Goal: Complete application form

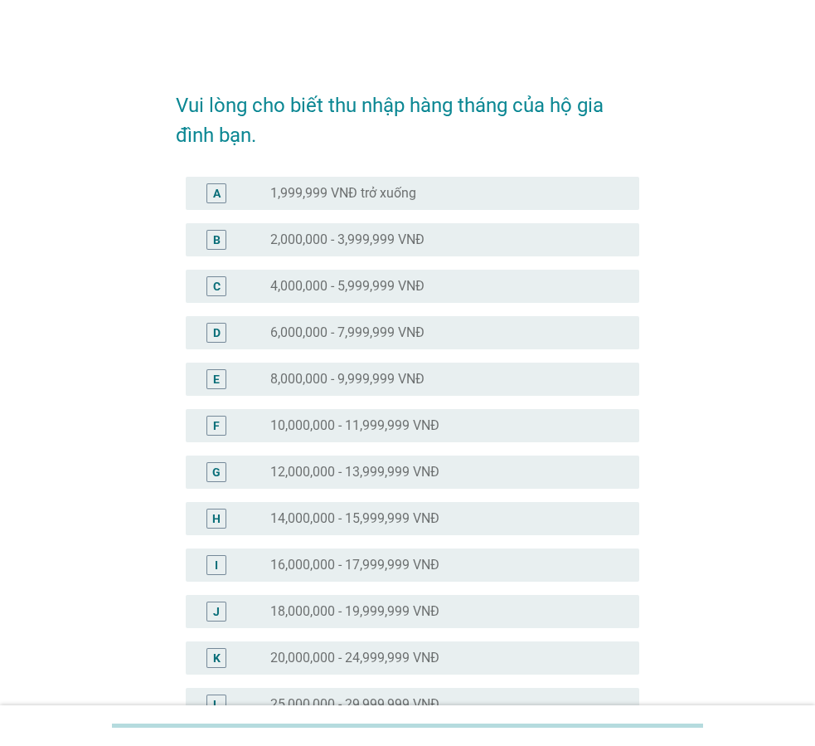
click at [386, 507] on div "H radio_button_unchecked 14,000,000 - 15,999,999 VNĐ" at bounding box center [413, 518] width 454 height 33
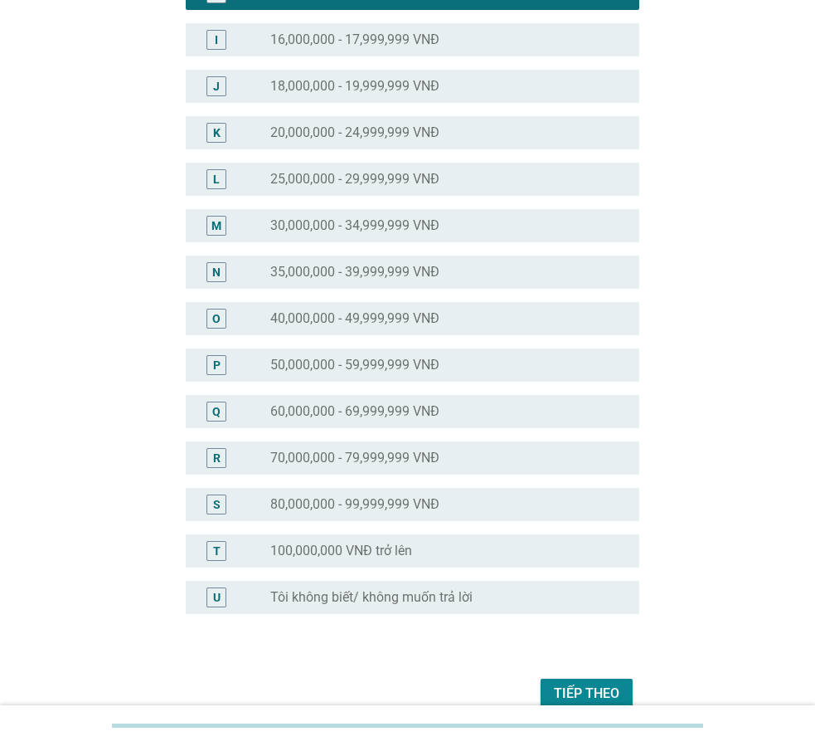
scroll to position [523, 0]
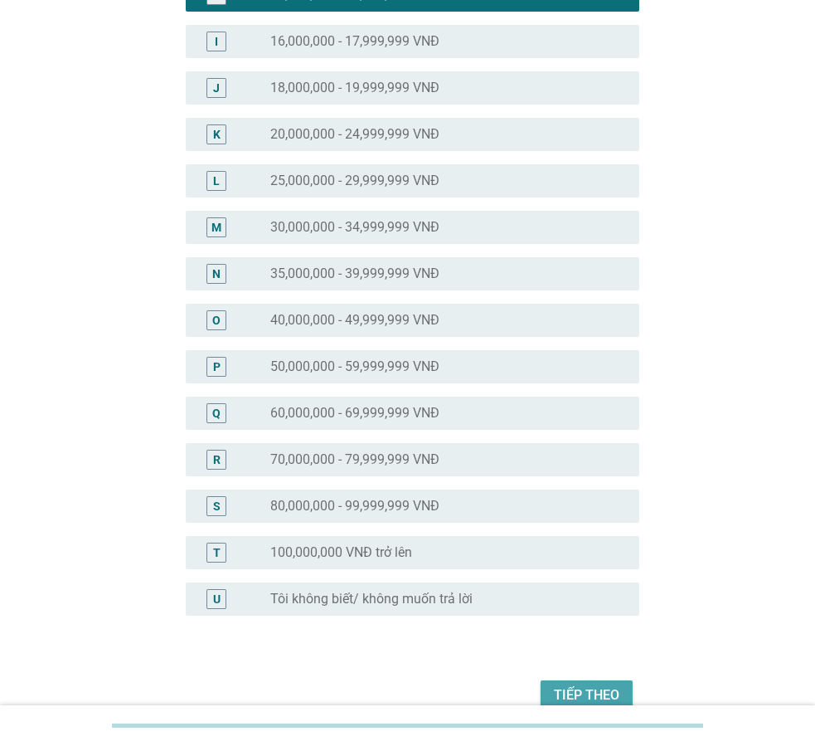
click at [561, 691] on div "Tiếp theo" at bounding box center [587, 695] width 66 height 20
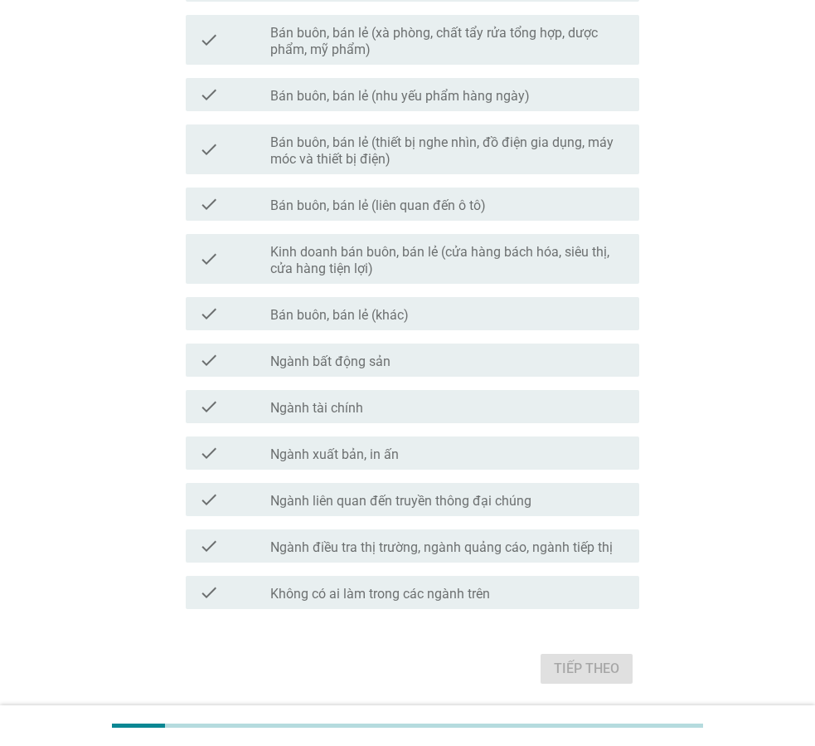
scroll to position [694, 0]
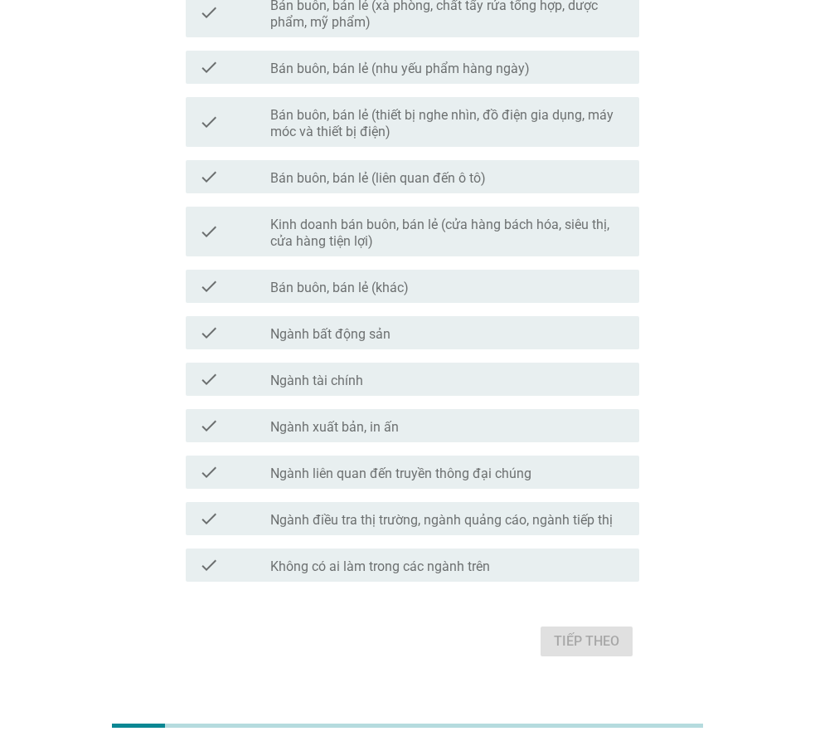
click at [552, 640] on div "Tiếp theo" at bounding box center [408, 641] width 464 height 40
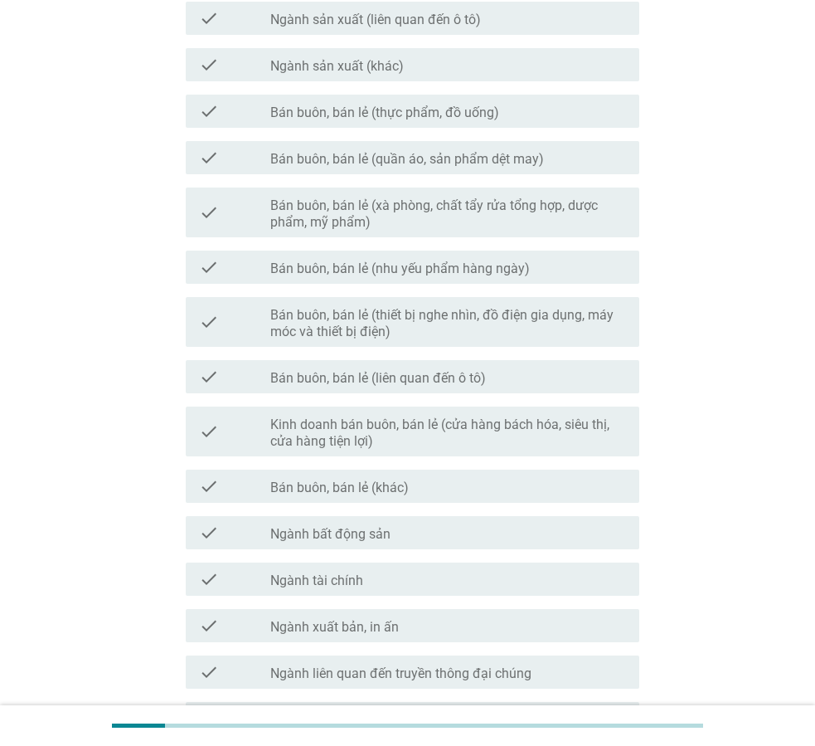
scroll to position [664, 0]
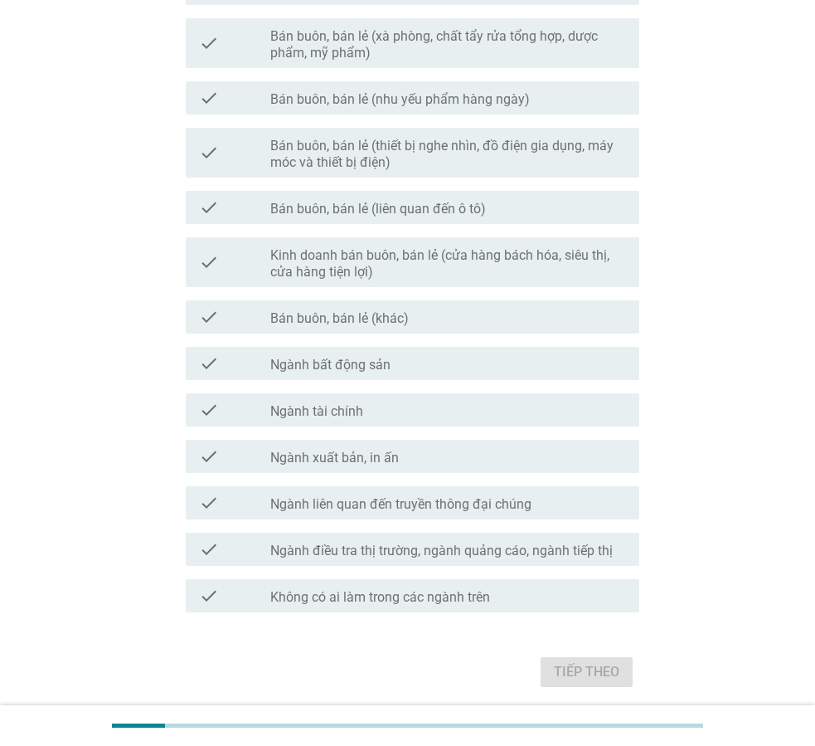
click at [352, 591] on label "Không có ai làm trong các ngành trên" at bounding box center [380, 597] width 220 height 17
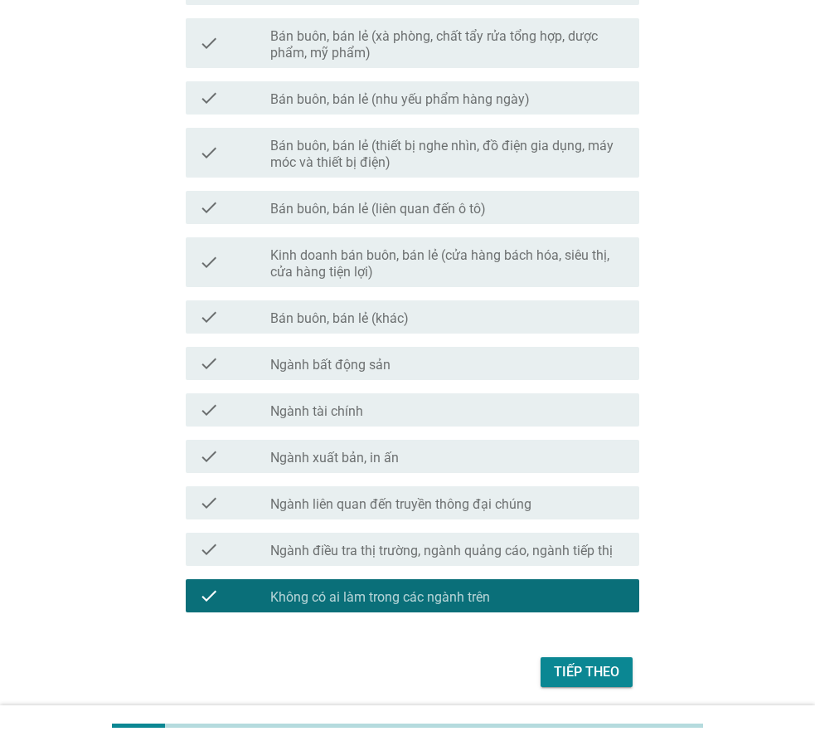
click at [582, 674] on div "Tiếp theo" at bounding box center [587, 672] width 66 height 20
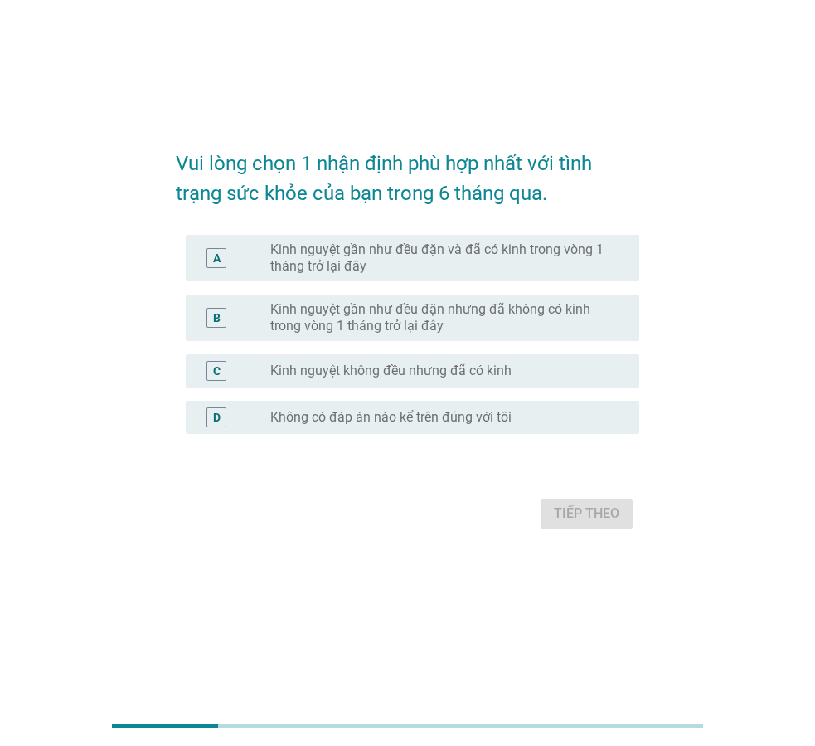
scroll to position [0, 0]
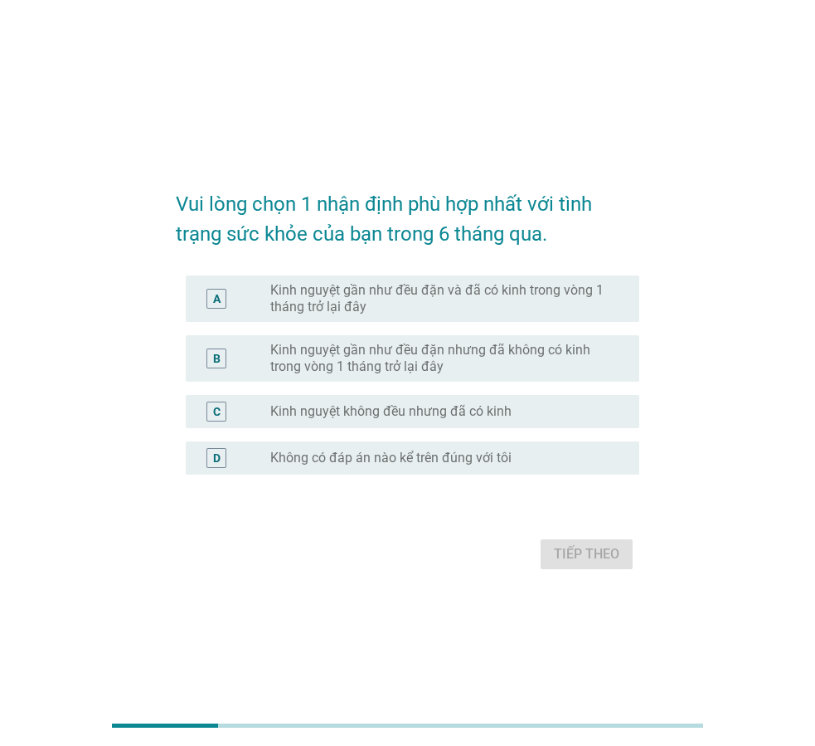
click at [508, 301] on label "Kinh nguyệt gần như đều đặn và đã có kinh trong vòng 1 tháng trở lại đây" at bounding box center [441, 298] width 343 height 33
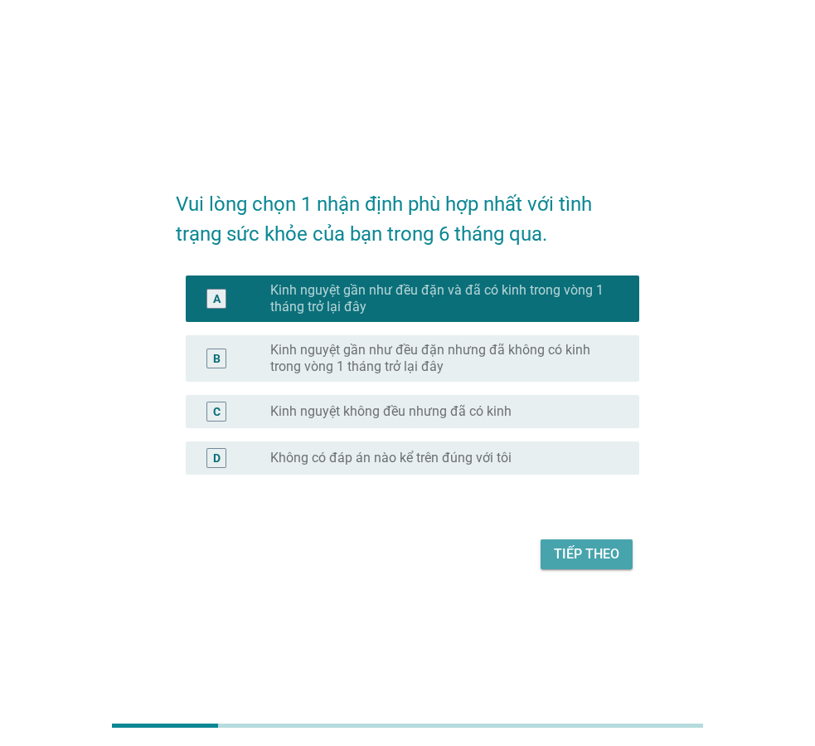
click at [570, 565] on button "Tiếp theo" at bounding box center [587, 554] width 92 height 30
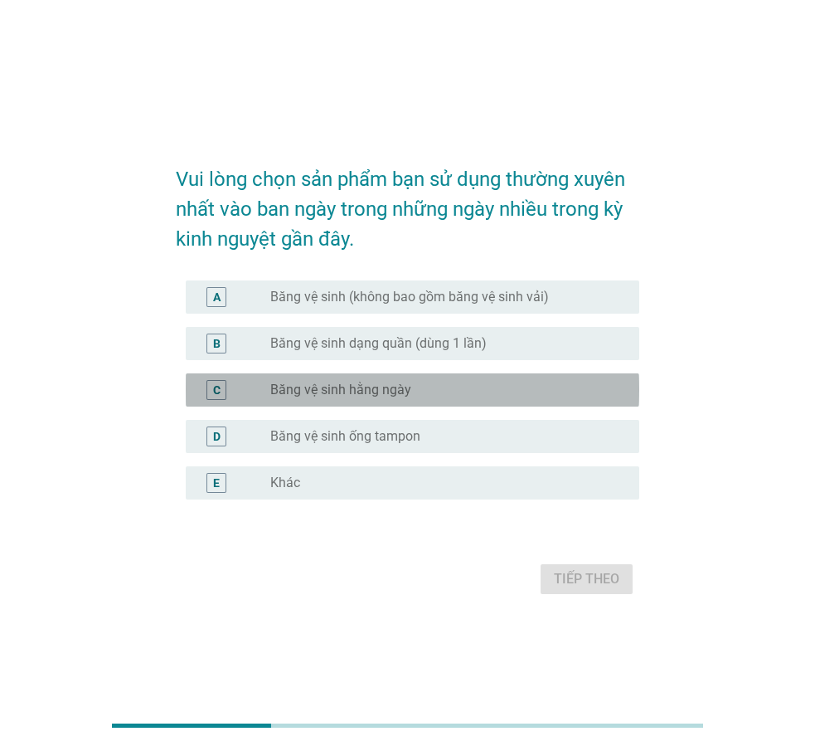
click at [392, 392] on label "Băng vệ sinh hằng ngày" at bounding box center [340, 390] width 141 height 17
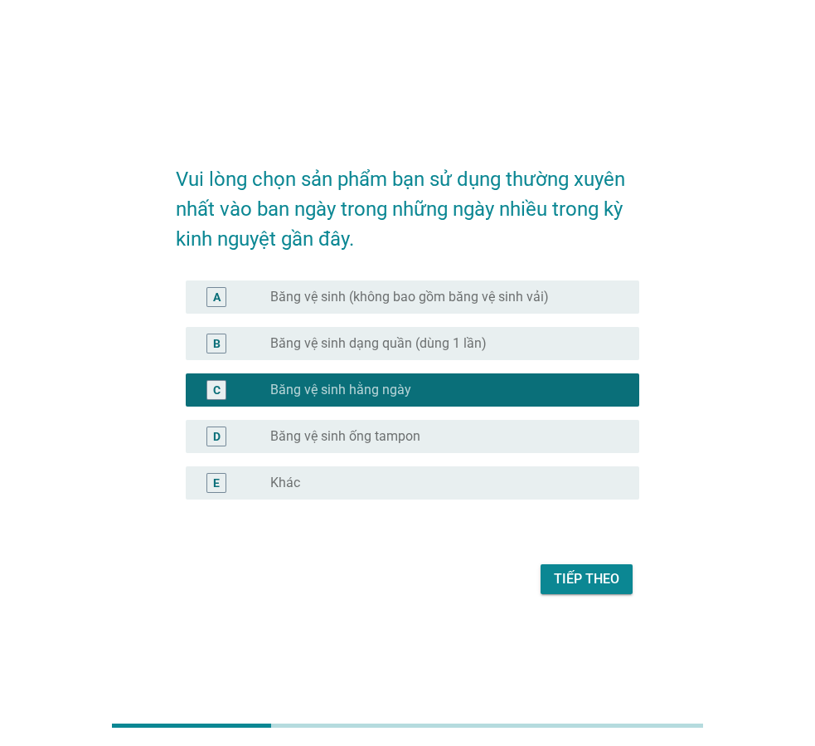
click at [579, 581] on div "Tiếp theo" at bounding box center [587, 579] width 66 height 20
